Goal: Transaction & Acquisition: Purchase product/service

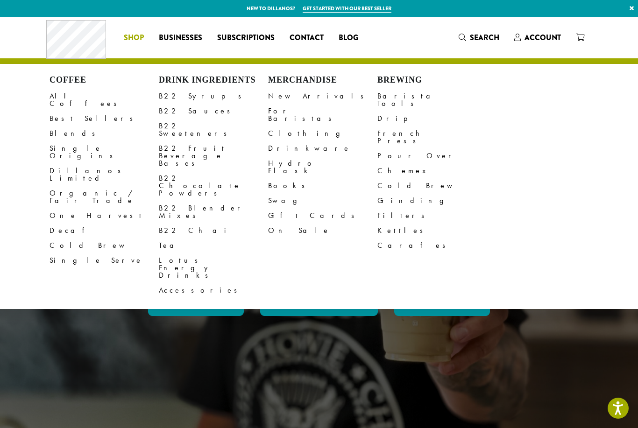
click at [67, 93] on link "All Coffees" at bounding box center [104, 100] width 109 height 22
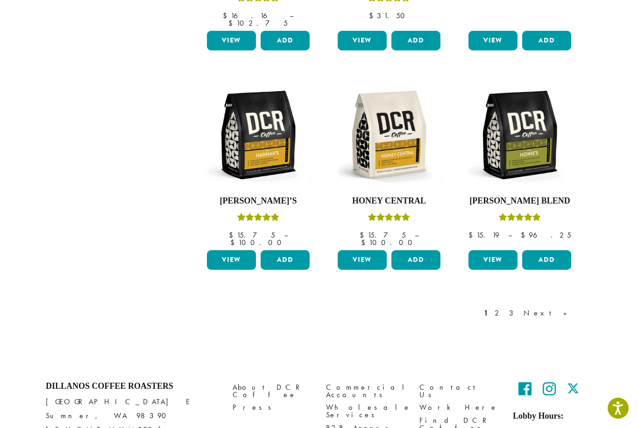
scroll to position [736, 0]
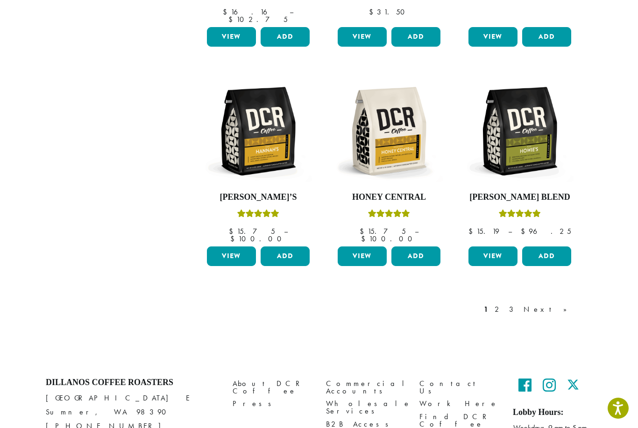
click at [570, 304] on link "Next »" at bounding box center [549, 309] width 54 height 11
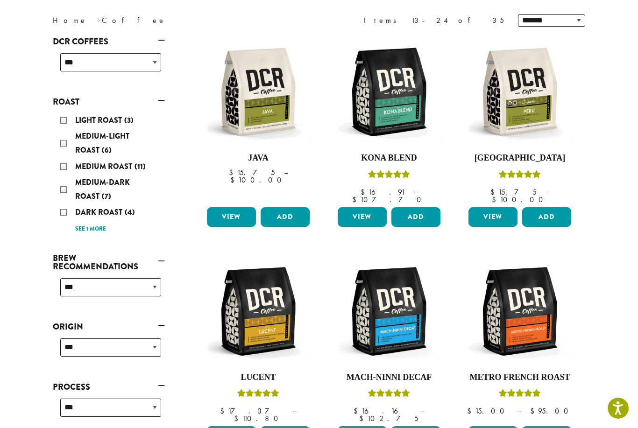
scroll to position [57, 0]
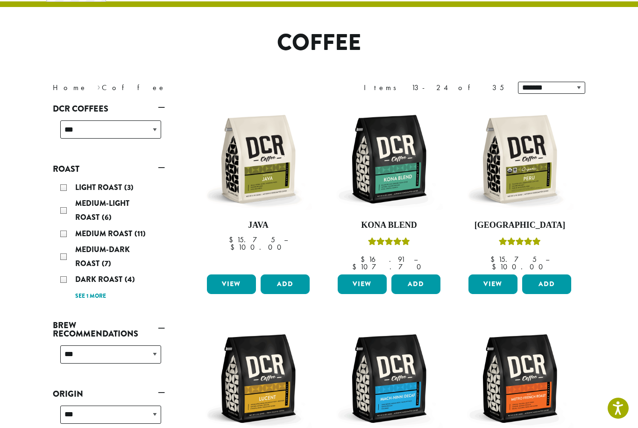
click at [399, 178] on img at bounding box center [388, 159] width 107 height 107
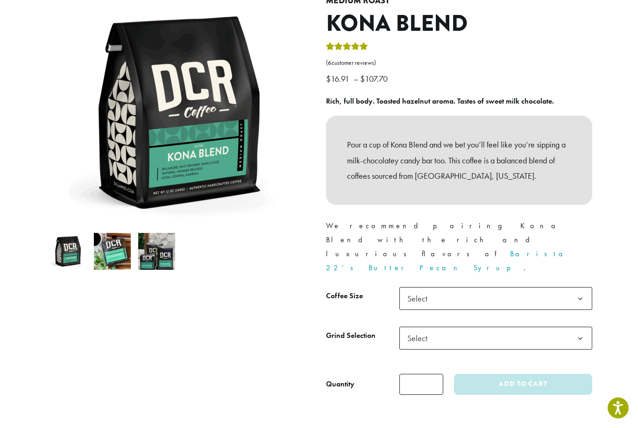
scroll to position [109, 0]
click at [583, 288] on b at bounding box center [580, 299] width 23 height 23
click at [587, 327] on b at bounding box center [580, 338] width 23 height 23
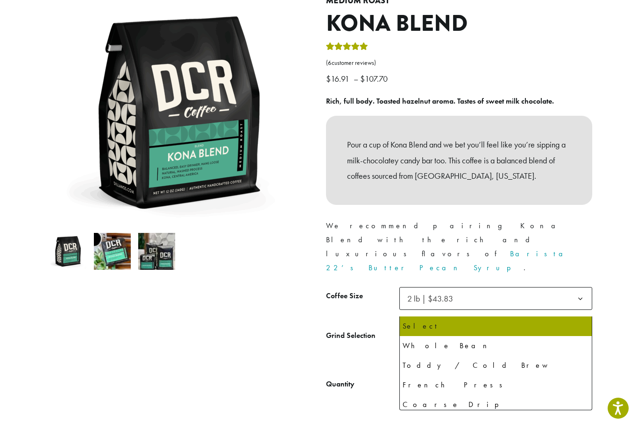
select select "**********"
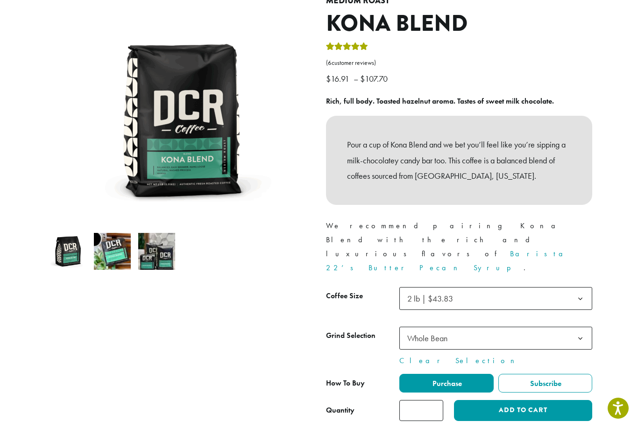
click at [439, 400] on input "*" at bounding box center [421, 410] width 44 height 21
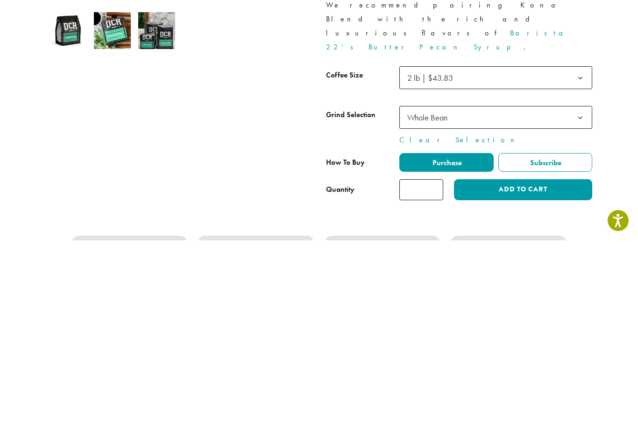
type input "*"
click at [541, 367] on button "Add to cart" at bounding box center [523, 377] width 138 height 21
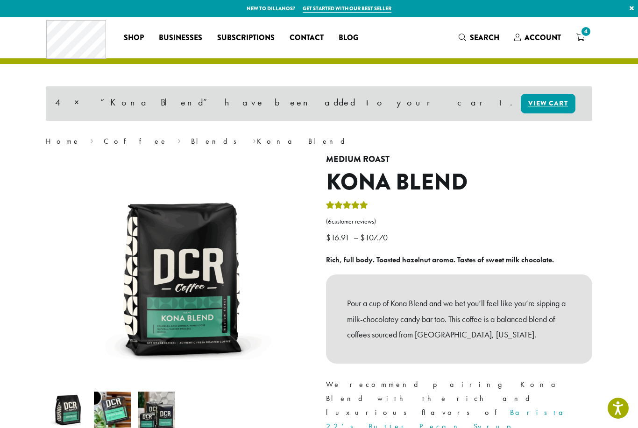
click at [587, 39] on link "4" at bounding box center [580, 37] width 23 height 15
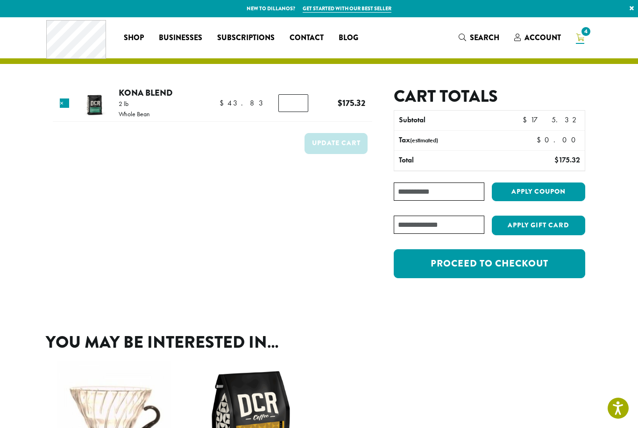
click at [302, 101] on input "*" at bounding box center [293, 103] width 30 height 18
type input "*"
click at [335, 144] on button "Update cart" at bounding box center [336, 143] width 63 height 21
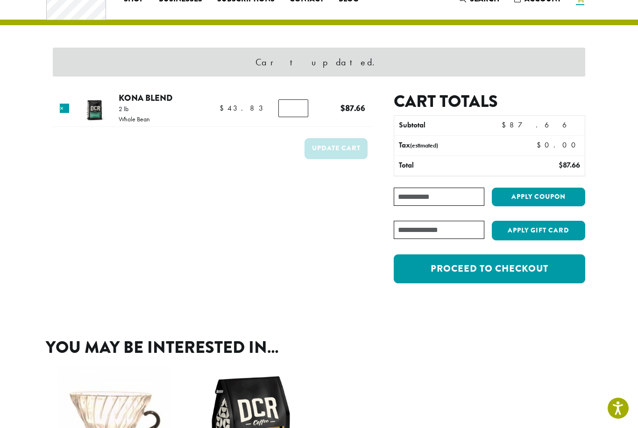
scroll to position [39, 0]
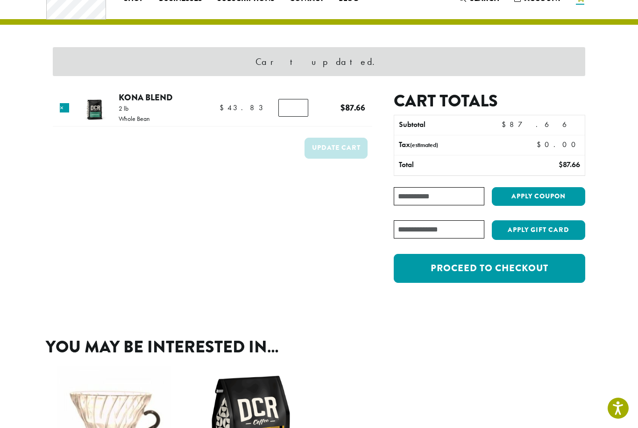
click at [504, 274] on link "Proceed to checkout" at bounding box center [490, 268] width 192 height 29
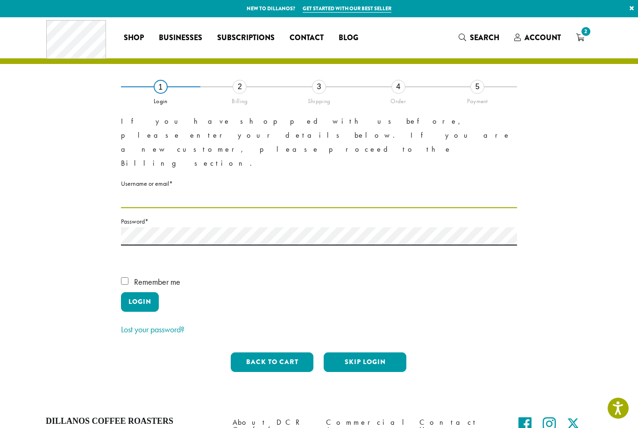
type input "**********"
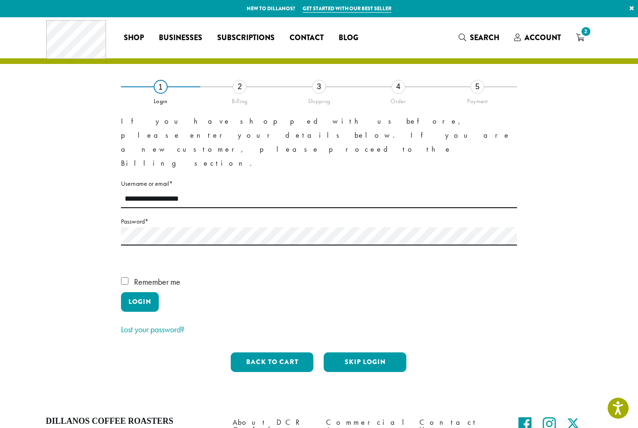
click at [140, 292] on button "Login" at bounding box center [140, 302] width 38 height 20
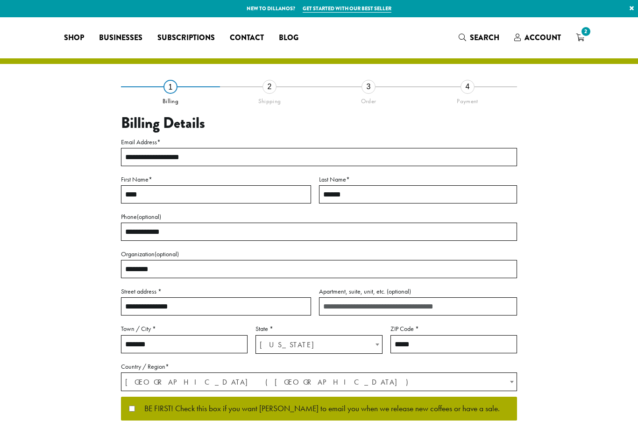
select select "**"
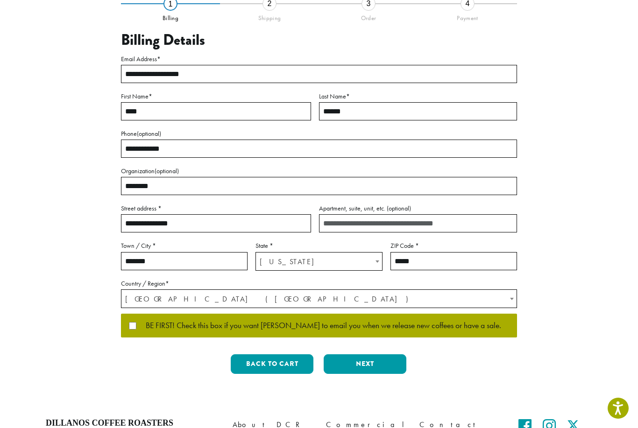
scroll to position [84, 0]
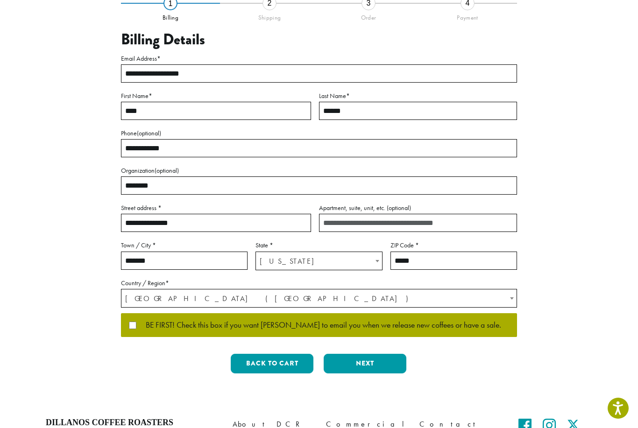
click at [383, 360] on button "Next" at bounding box center [365, 364] width 83 height 20
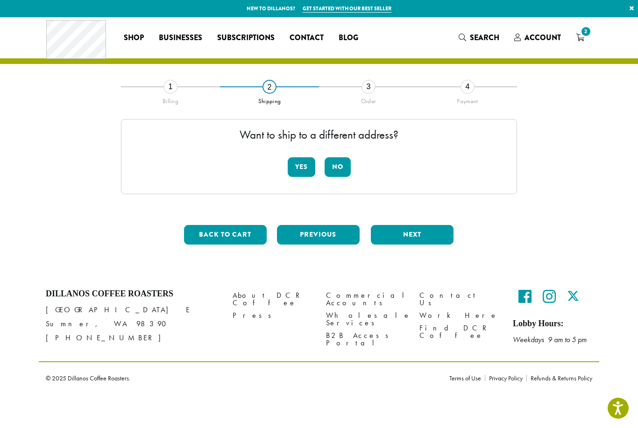
click at [345, 166] on button "No" at bounding box center [338, 167] width 26 height 20
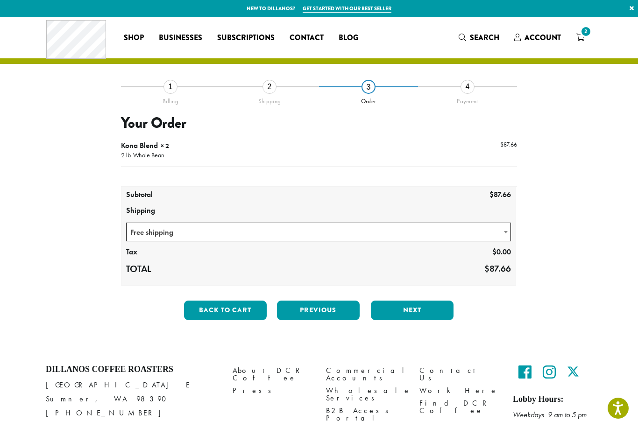
click at [434, 320] on button "Next" at bounding box center [412, 311] width 83 height 20
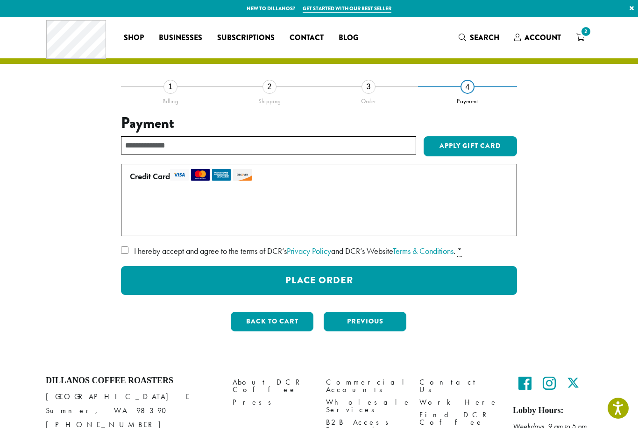
click at [181, 222] on label "Use a new card" at bounding box center [317, 223] width 375 height 15
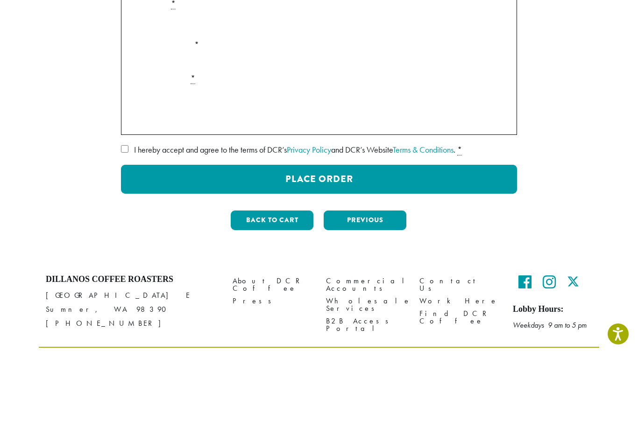
scroll to position [185, 0]
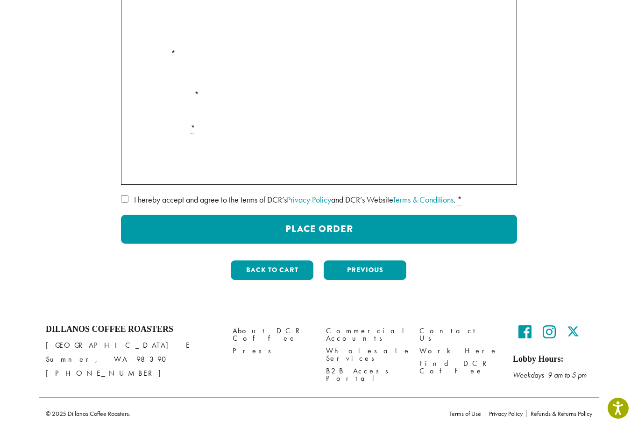
click at [442, 219] on button "Place Order" at bounding box center [319, 229] width 396 height 29
